Goal: Check status

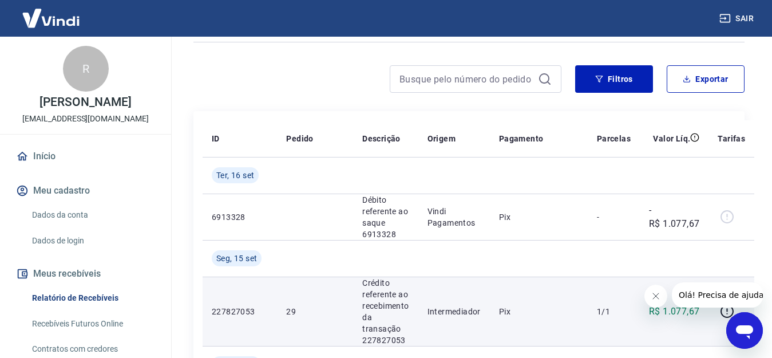
scroll to position [57, 0]
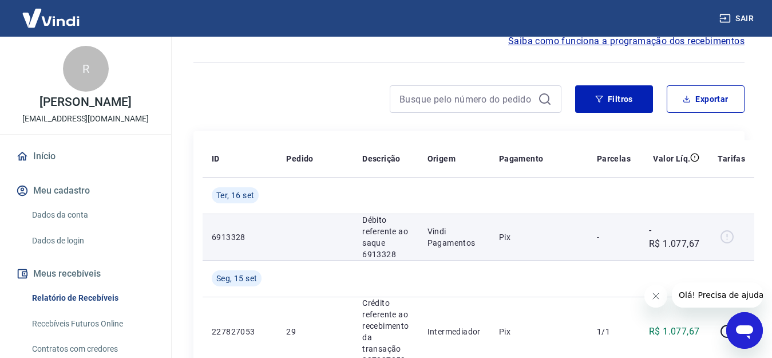
click at [727, 236] on div at bounding box center [730, 237] width 27 height 18
